Goal: Task Accomplishment & Management: Manage account settings

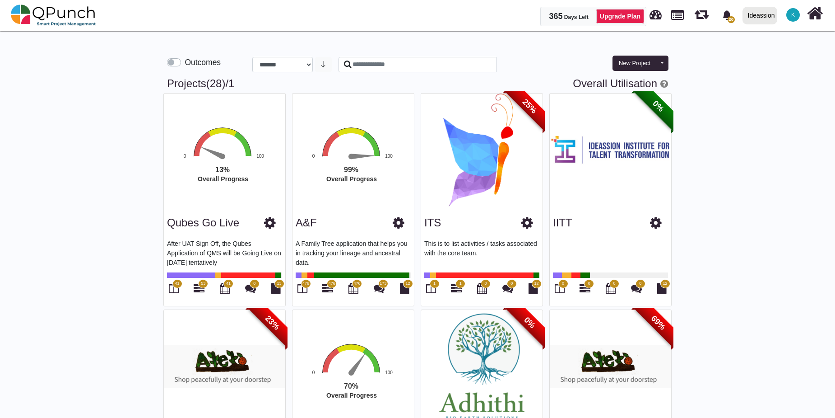
select select "**********"
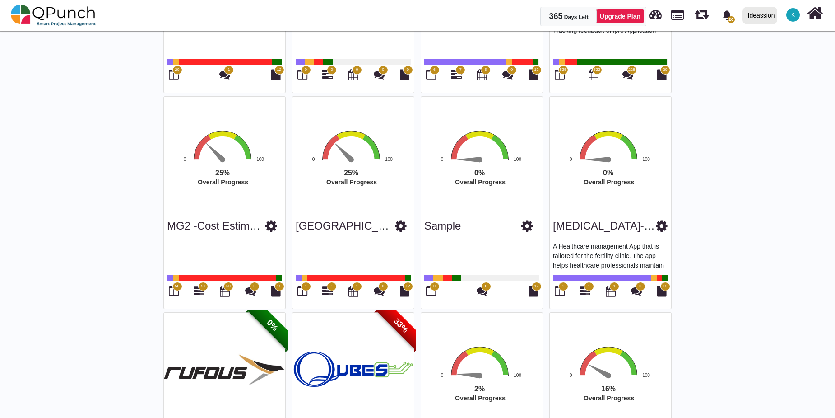
scroll to position [646, 0]
click at [203, 287] on span "51" at bounding box center [203, 286] width 5 height 6
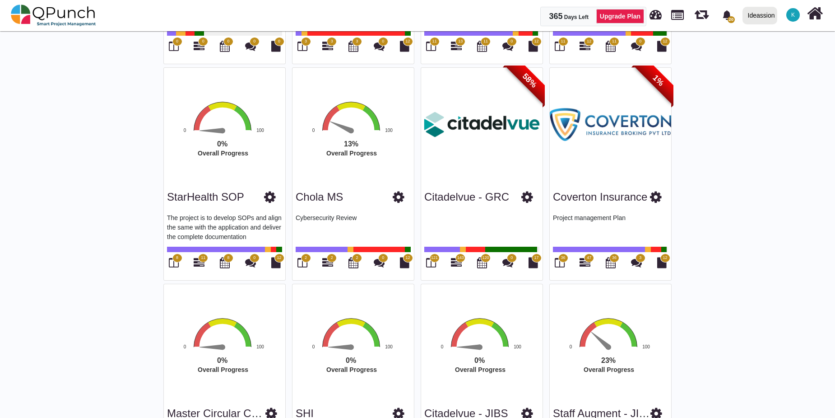
scroll to position [1199, 0]
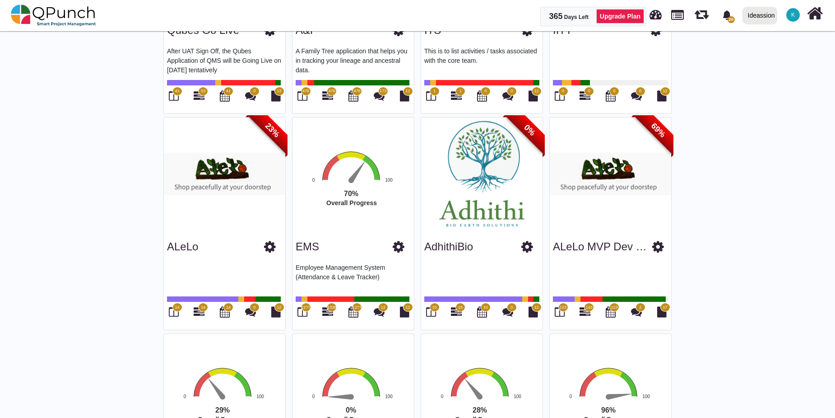
scroll to position [0, 0]
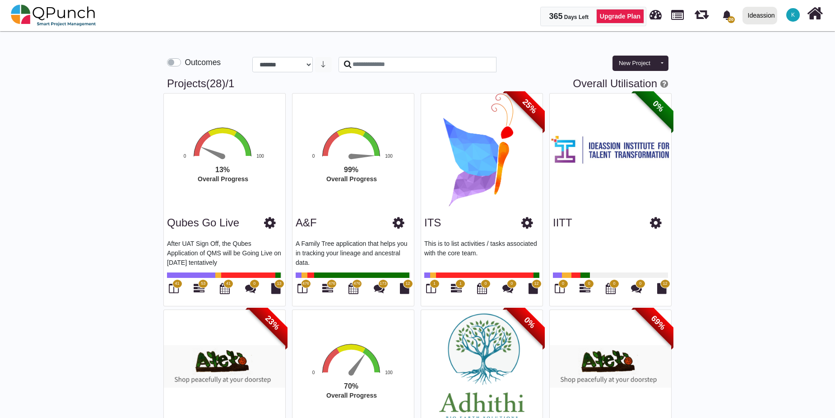
click at [794, 17] on span "K" at bounding box center [794, 14] width 4 height 5
click at [525, 225] on icon at bounding box center [528, 223] width 12 height 14
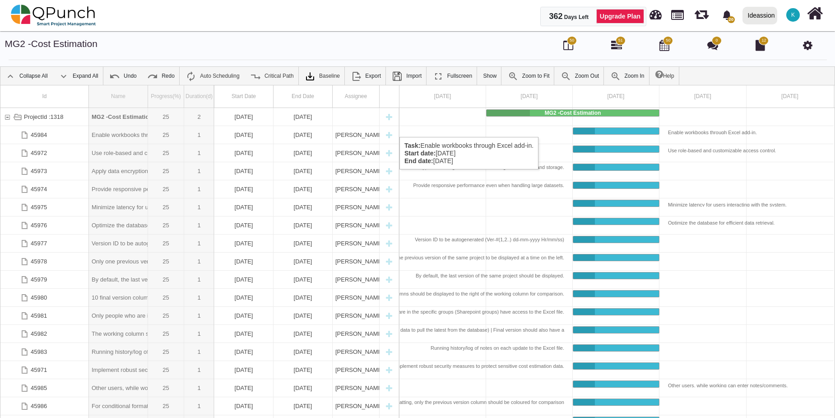
drag, startPoint x: 145, startPoint y: 92, endPoint x: 227, endPoint y: 141, distance: 95.0
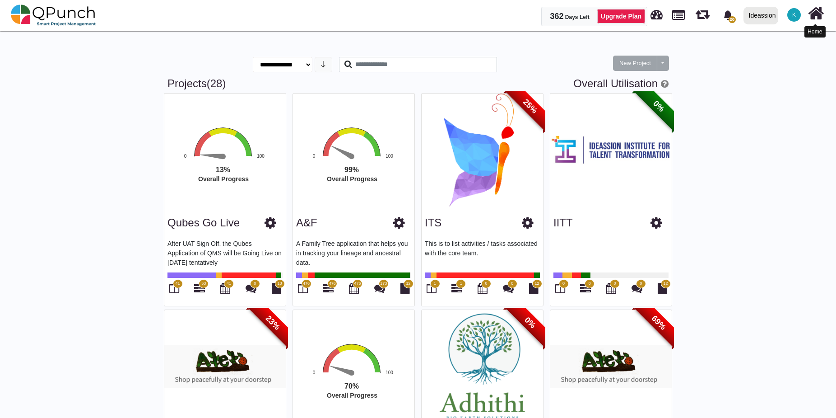
click at [814, 16] on icon at bounding box center [816, 13] width 16 height 17
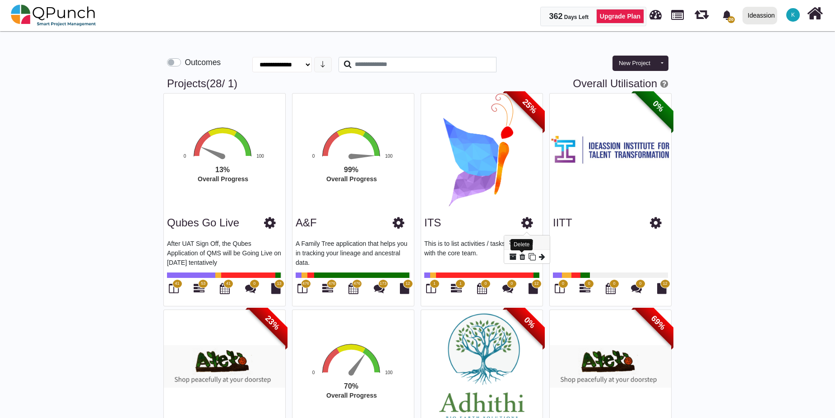
click at [523, 256] on icon at bounding box center [523, 256] width 6 height 7
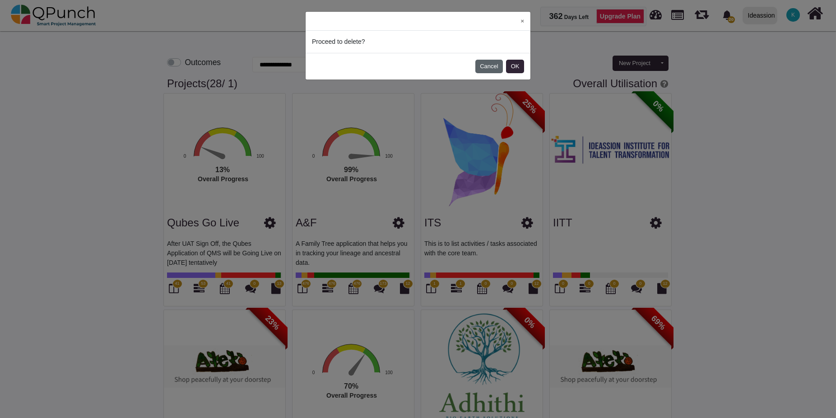
click at [489, 70] on button "Cancel" at bounding box center [490, 67] width 28 height 14
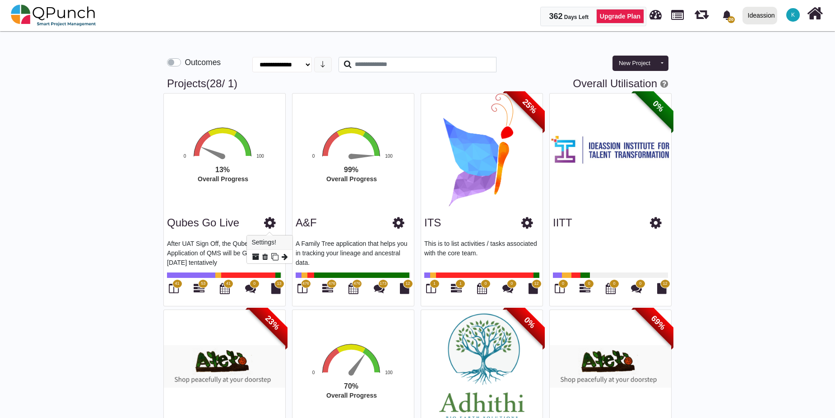
click at [269, 222] on icon at bounding box center [270, 223] width 12 height 14
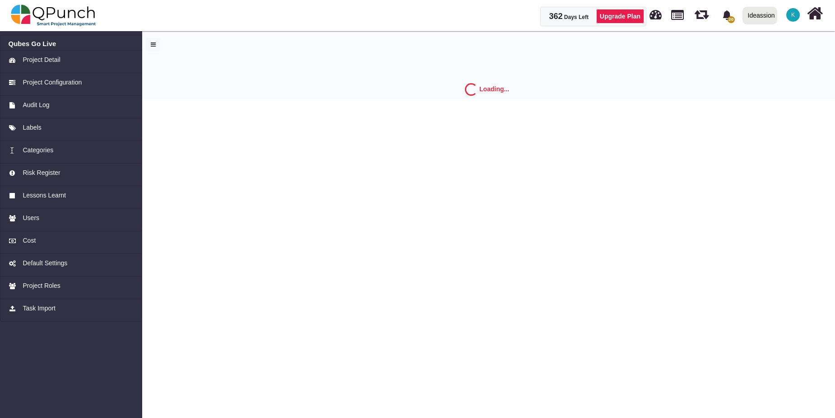
select select "*"
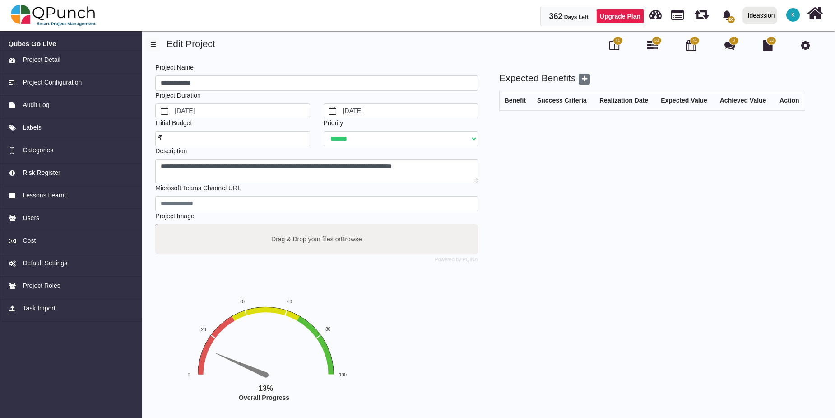
click at [792, 15] on span "K" at bounding box center [794, 14] width 4 height 5
click at [812, 22] on icon at bounding box center [815, 13] width 16 height 17
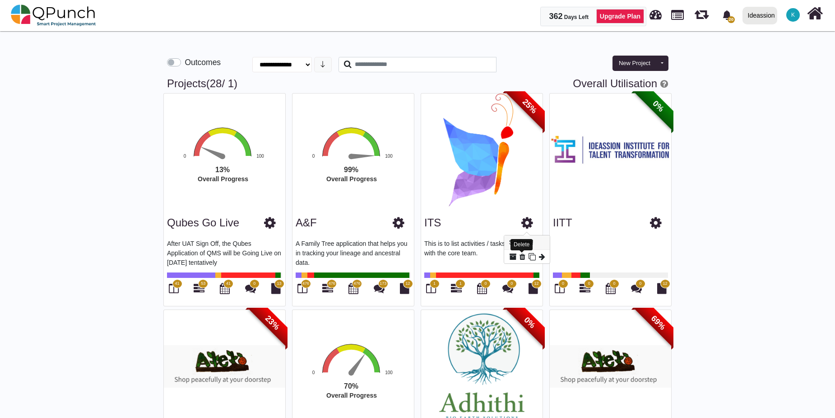
click at [522, 256] on icon at bounding box center [523, 256] width 6 height 7
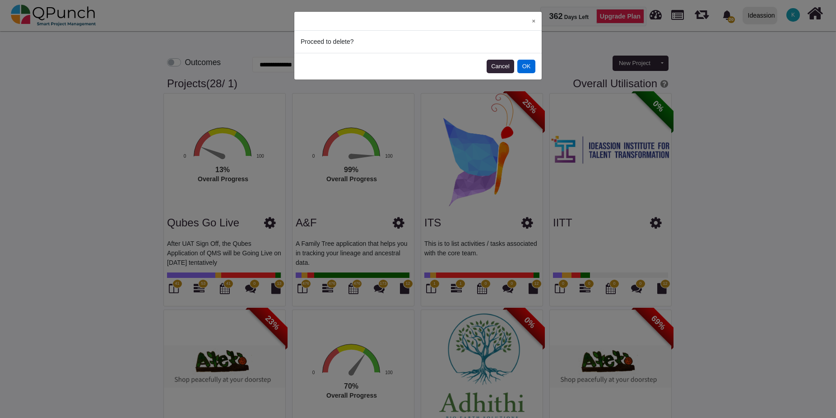
click at [524, 67] on button "OK" at bounding box center [527, 67] width 18 height 14
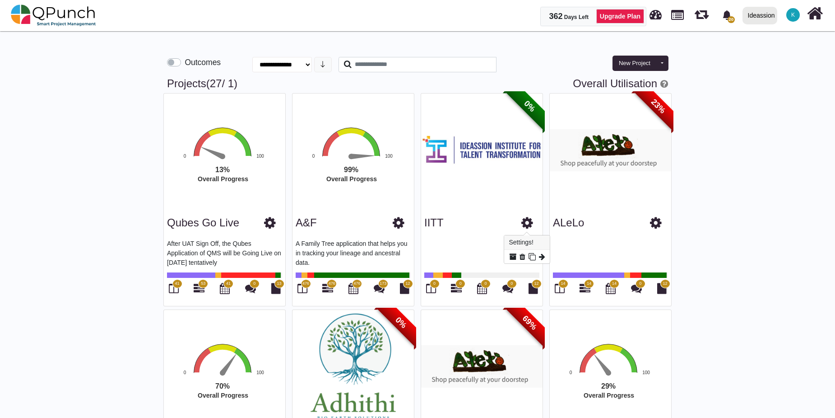
click at [527, 225] on icon at bounding box center [528, 223] width 12 height 14
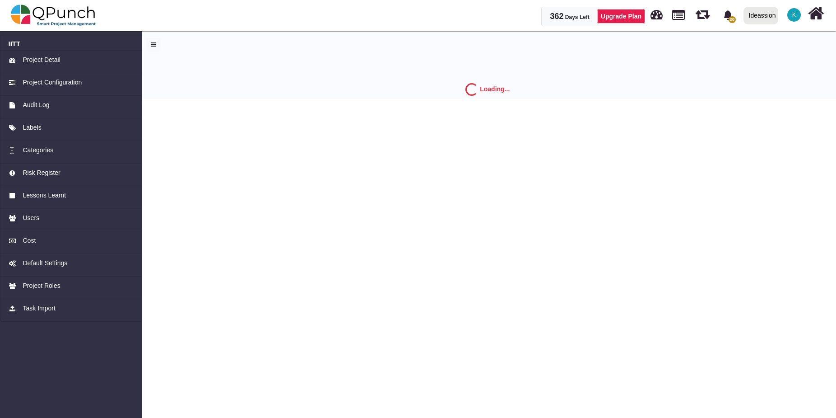
select select "*"
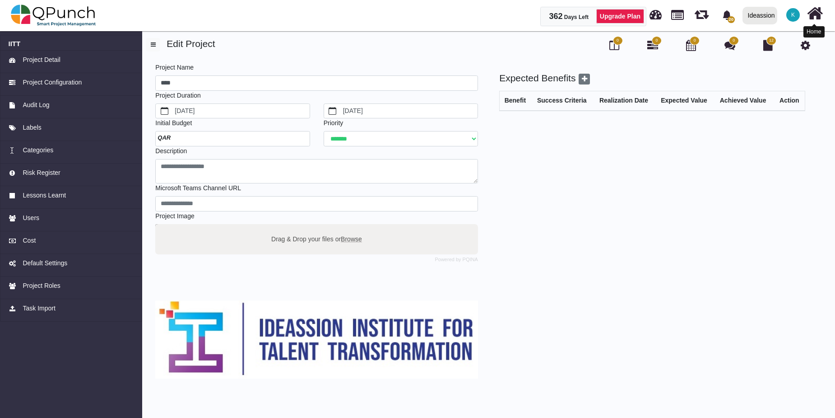
click at [818, 16] on icon at bounding box center [815, 13] width 16 height 17
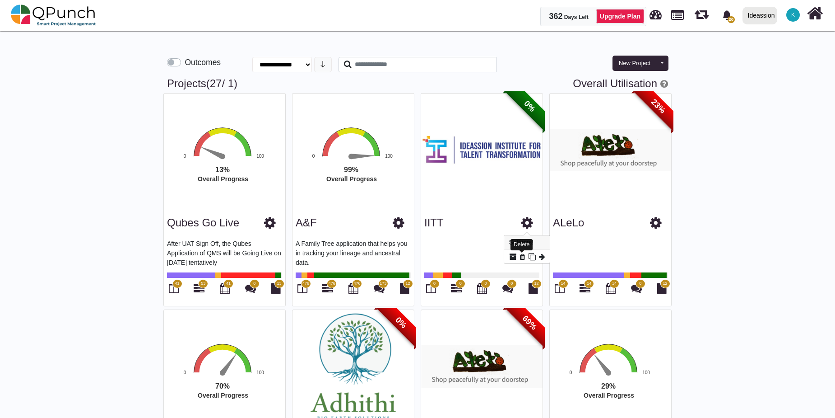
click at [522, 258] on icon at bounding box center [523, 256] width 6 height 7
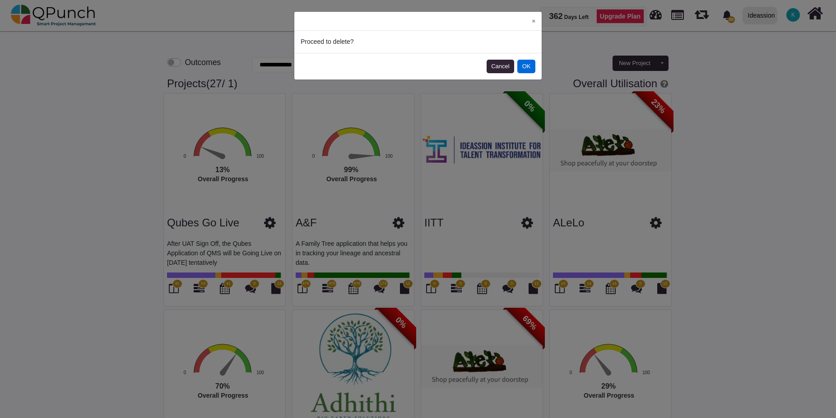
click at [524, 70] on button "OK" at bounding box center [527, 67] width 18 height 14
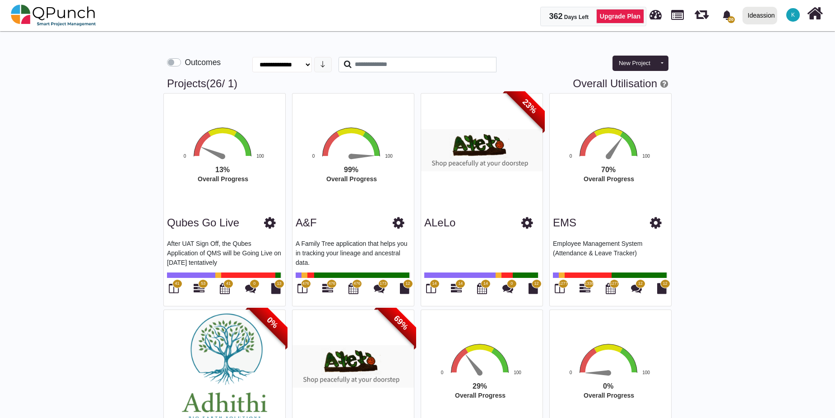
click at [451, 245] on p at bounding box center [482, 252] width 115 height 27
